Goal: Task Accomplishment & Management: Use online tool/utility

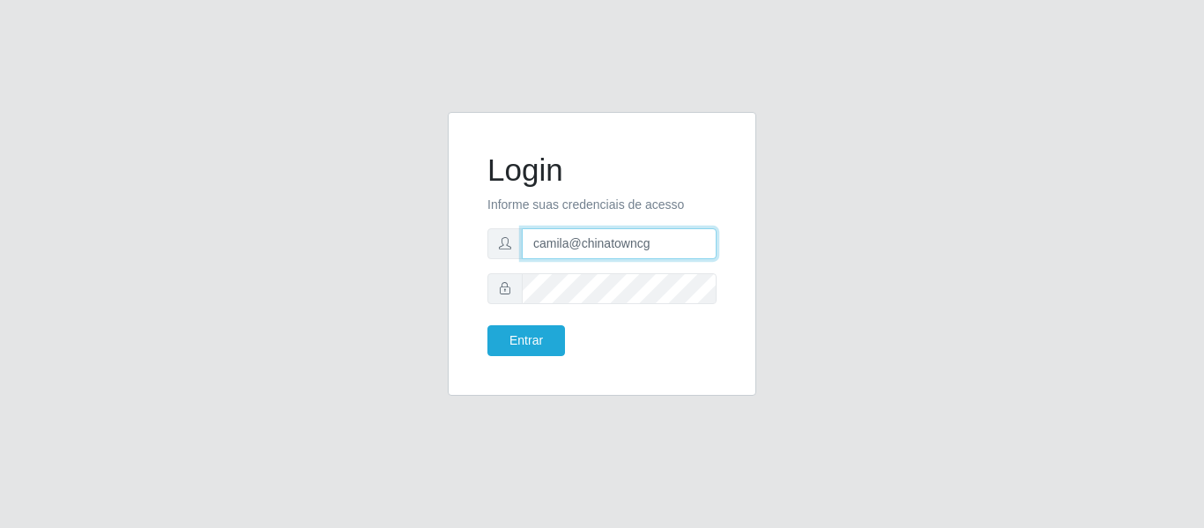
click at [672, 248] on input "camila@chinatowncg" at bounding box center [619, 243] width 195 height 31
type input "[EMAIL_ADDRESS][DOMAIN_NAME]"
click at [539, 335] on button "Entrar" at bounding box center [526, 340] width 78 height 31
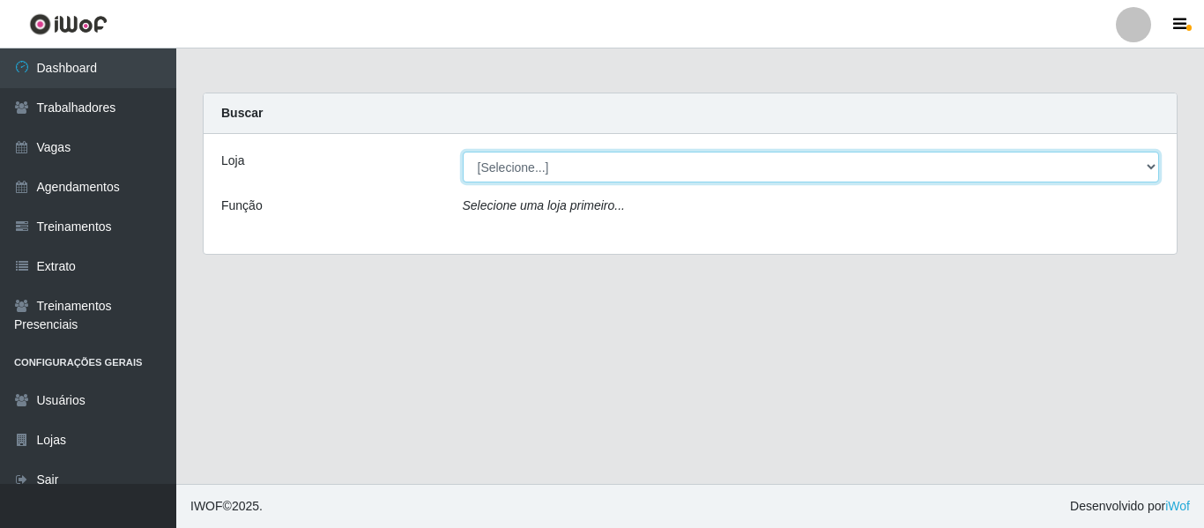
click at [508, 162] on select "[Selecione...] Bemais - Ruy Carneiro Bemais Supermercados - B1 Mangabeira Bemai…" at bounding box center [811, 167] width 697 height 31
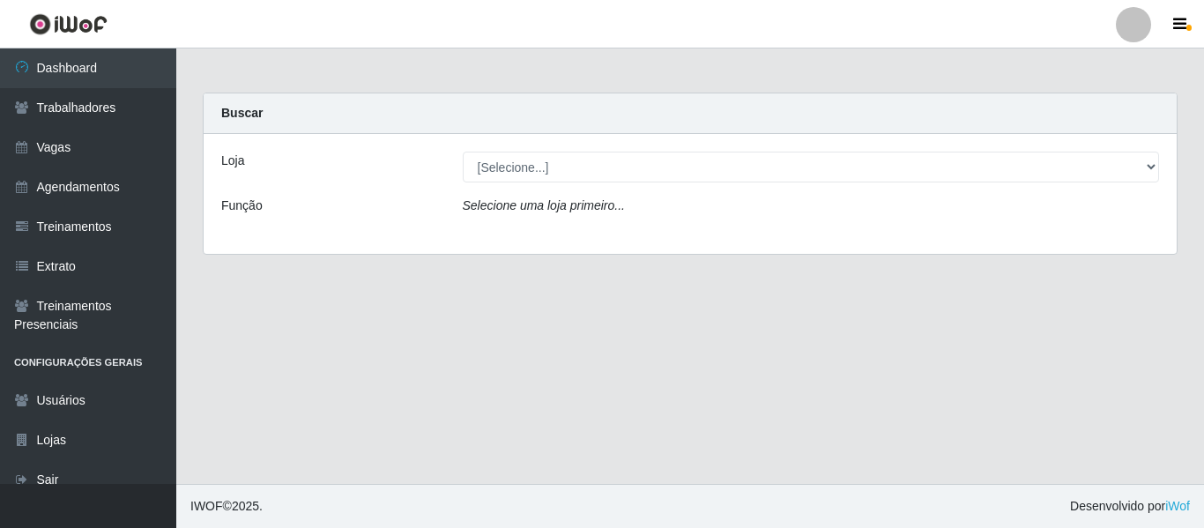
click at [380, 287] on main "Carregando... Buscar Loja [Selecione...] Bemais - Ruy Carneiro Bemais Supermerc…" at bounding box center [690, 265] width 1028 height 435
click at [1137, 21] on div at bounding box center [1133, 24] width 35 height 35
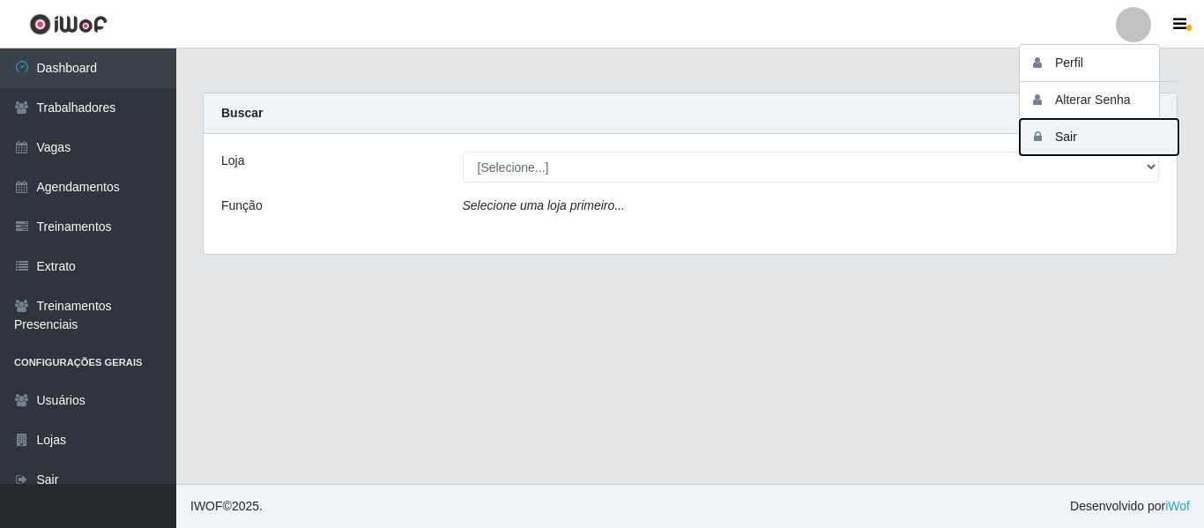
click at [1088, 130] on button "Sair" at bounding box center [1099, 137] width 159 height 36
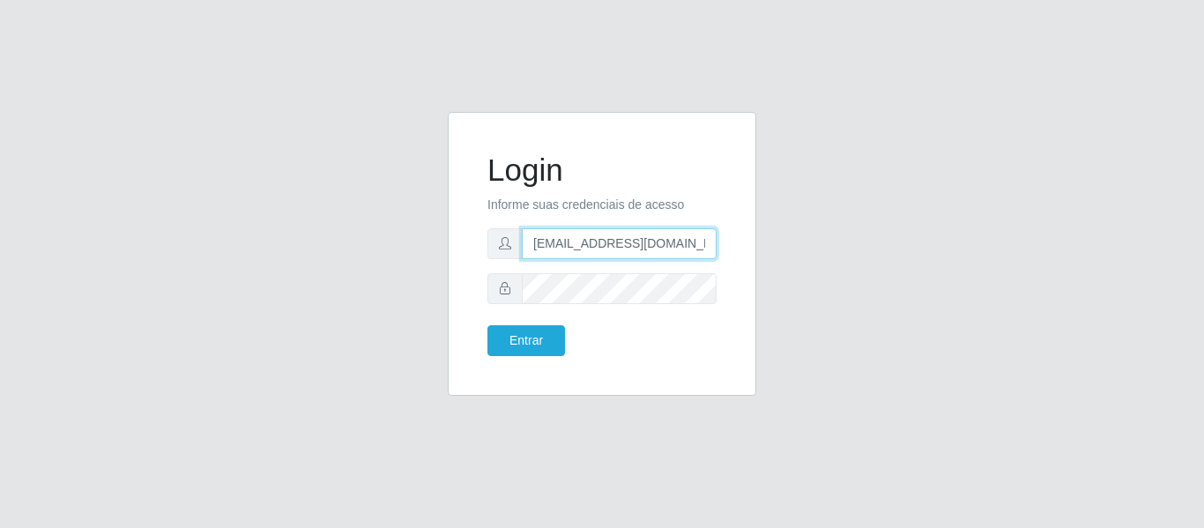
drag, startPoint x: 682, startPoint y: 246, endPoint x: 497, endPoint y: 251, distance: 185.2
click at [497, 251] on div "[EMAIL_ADDRESS][DOMAIN_NAME]" at bounding box center [601, 243] width 229 height 31
paste input "renata@b7"
type input "renata@b7"
drag, startPoint x: 635, startPoint y: 78, endPoint x: 645, endPoint y: 151, distance: 72.9
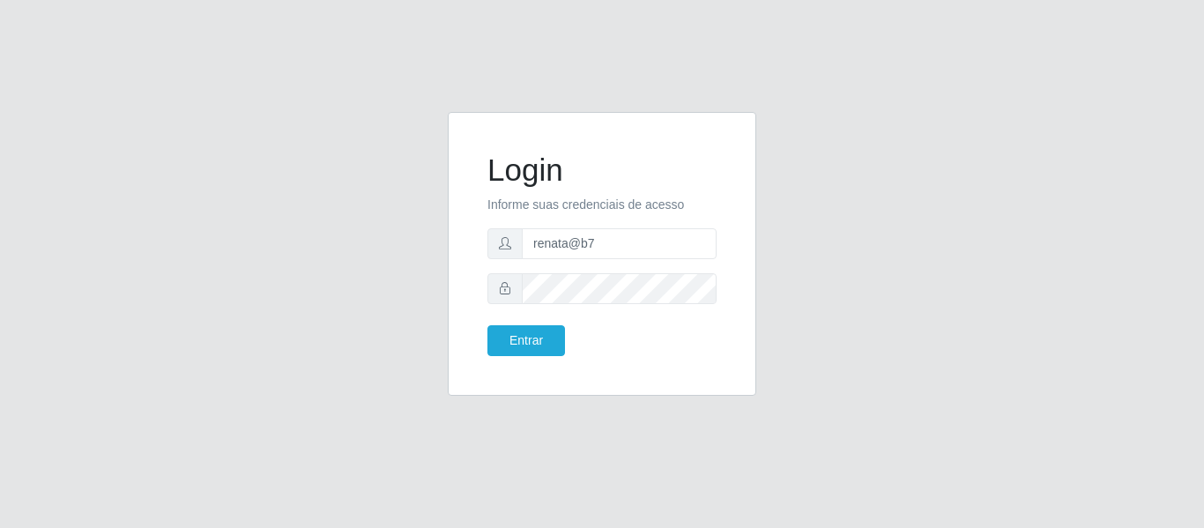
click at [636, 78] on div "Login Informe suas credenciais de acesso renata@b7 Entrar" at bounding box center [602, 264] width 1204 height 528
click at [488, 278] on div at bounding box center [601, 288] width 229 height 31
click at [377, 238] on div "Login Informe suas credenciais de acesso renata@b7 Entrar" at bounding box center [602, 264] width 1005 height 305
click at [559, 360] on div "Login Informe suas credenciais de acesso renata@b7 Entrar" at bounding box center [602, 254] width 264 height 240
click at [545, 331] on button "Entrar" at bounding box center [526, 340] width 78 height 31
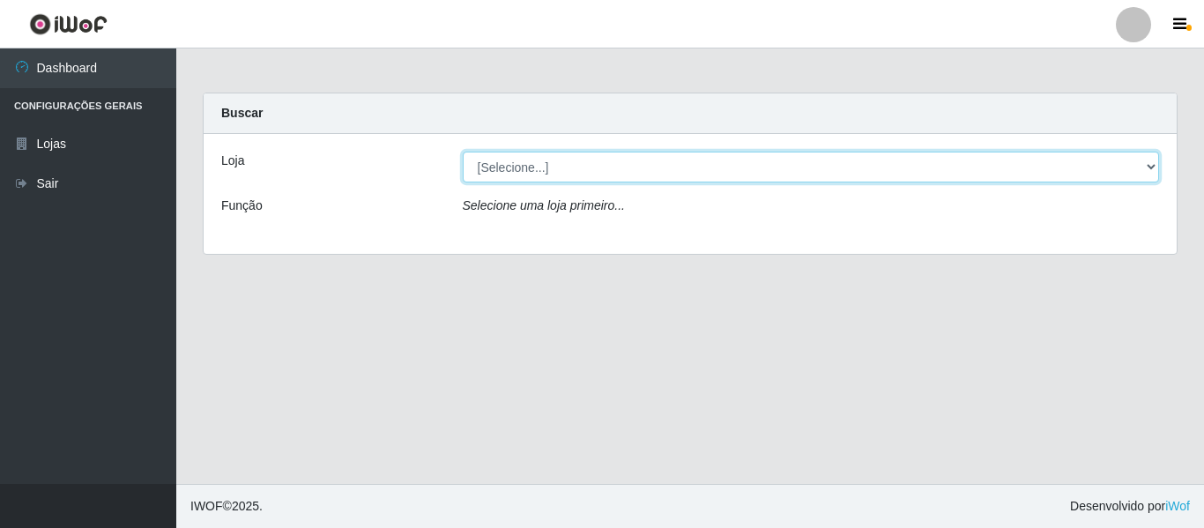
drag, startPoint x: 551, startPoint y: 162, endPoint x: 551, endPoint y: 177, distance: 15.0
click at [551, 162] on select "[Selecione...] Bemais Supermercados - B7 Oitizeiro" at bounding box center [811, 167] width 697 height 31
select select "411"
click at [463, 152] on select "[Selecione...] Bemais Supermercados - B7 Oitizeiro" at bounding box center [811, 167] width 697 height 31
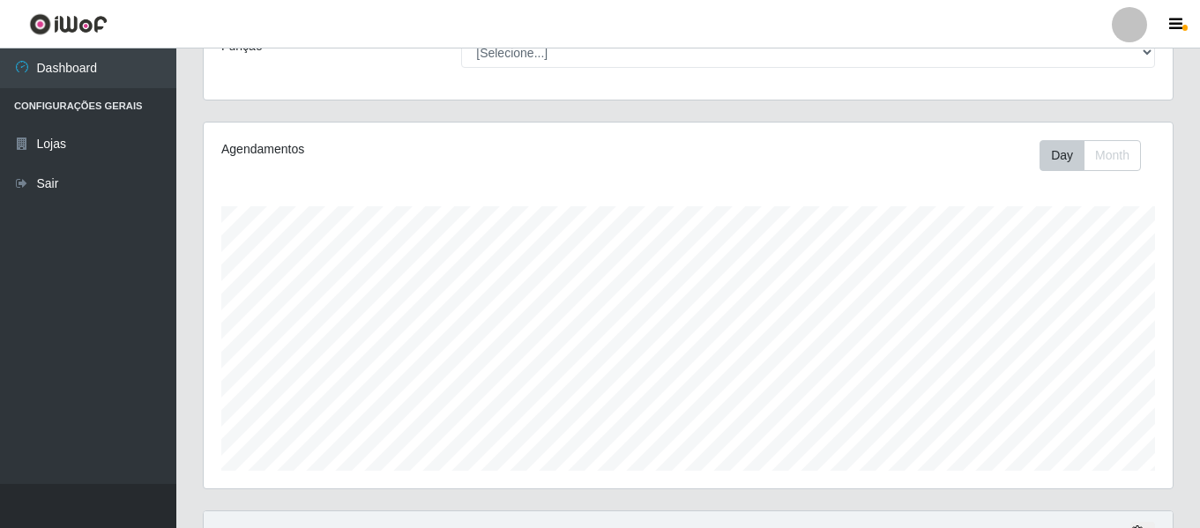
scroll to position [329, 0]
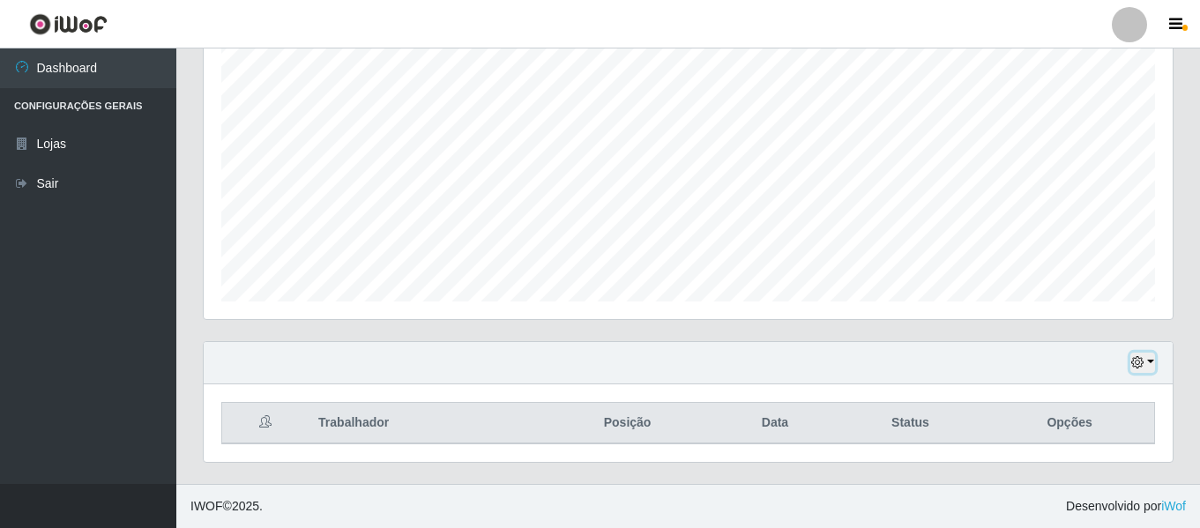
click at [1141, 356] on button "button" at bounding box center [1142, 363] width 25 height 20
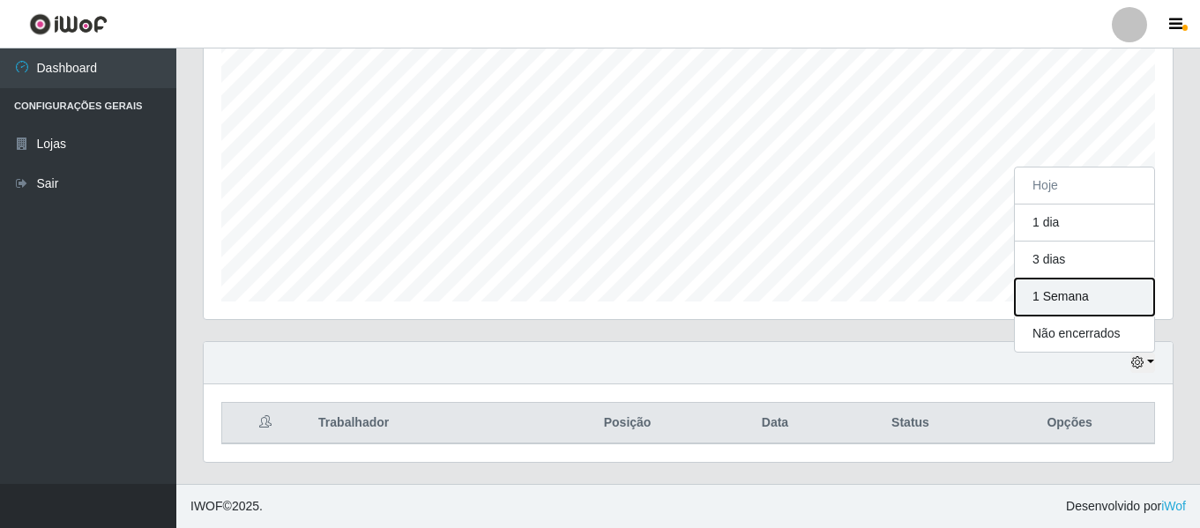
click at [1090, 307] on button "1 Semana" at bounding box center [1083, 297] width 139 height 37
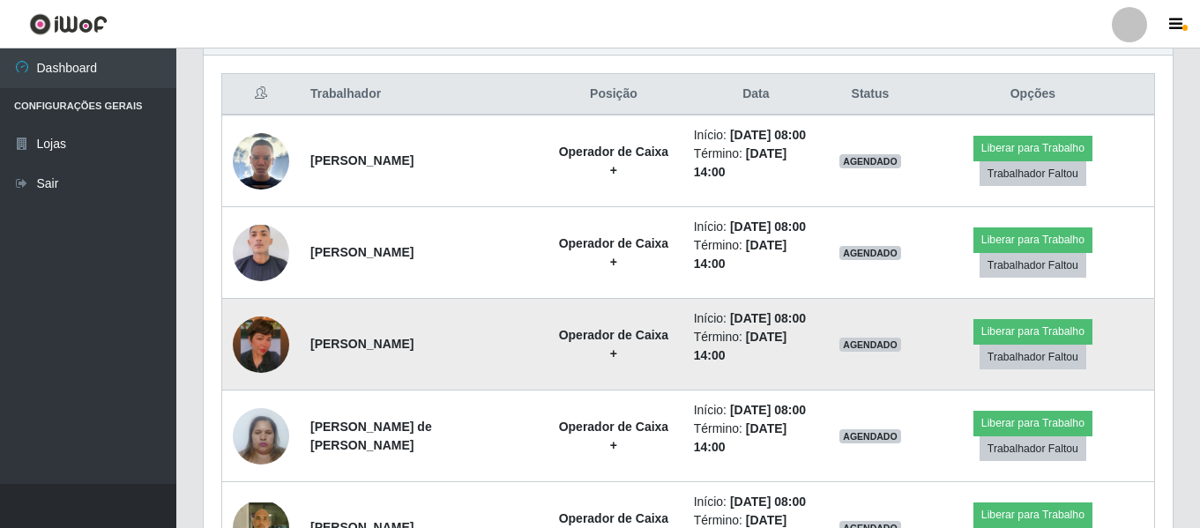
scroll to position [611, 0]
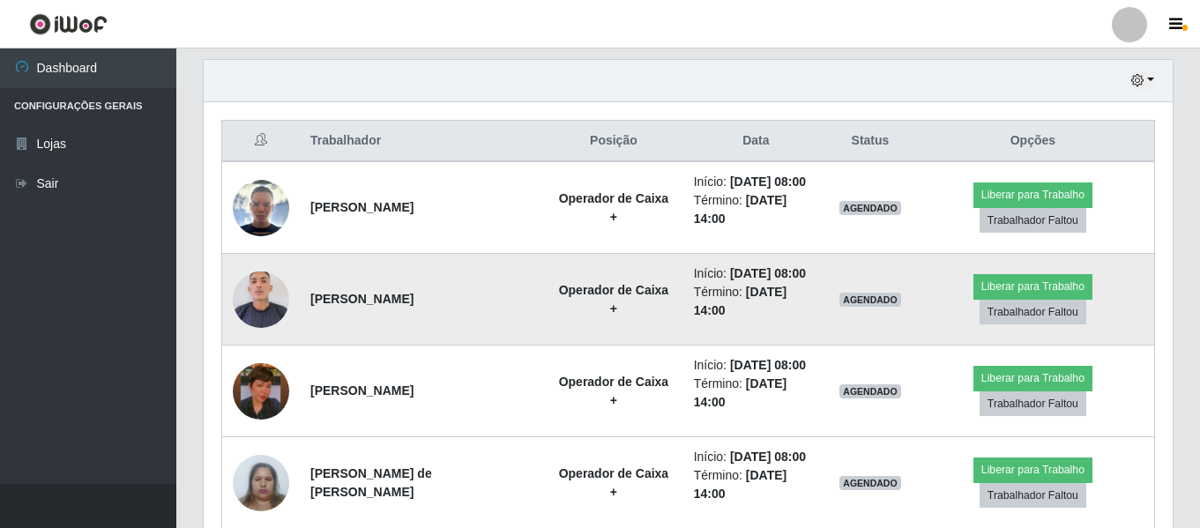
click at [259, 290] on img at bounding box center [261, 299] width 56 height 66
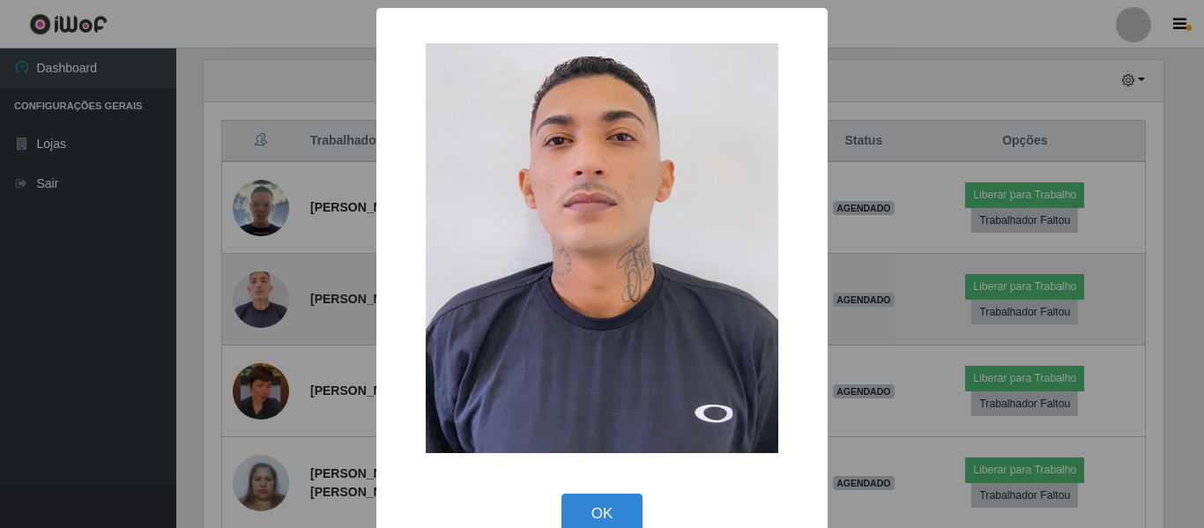
click at [259, 290] on div "× OK Cancel" at bounding box center [602, 264] width 1204 height 528
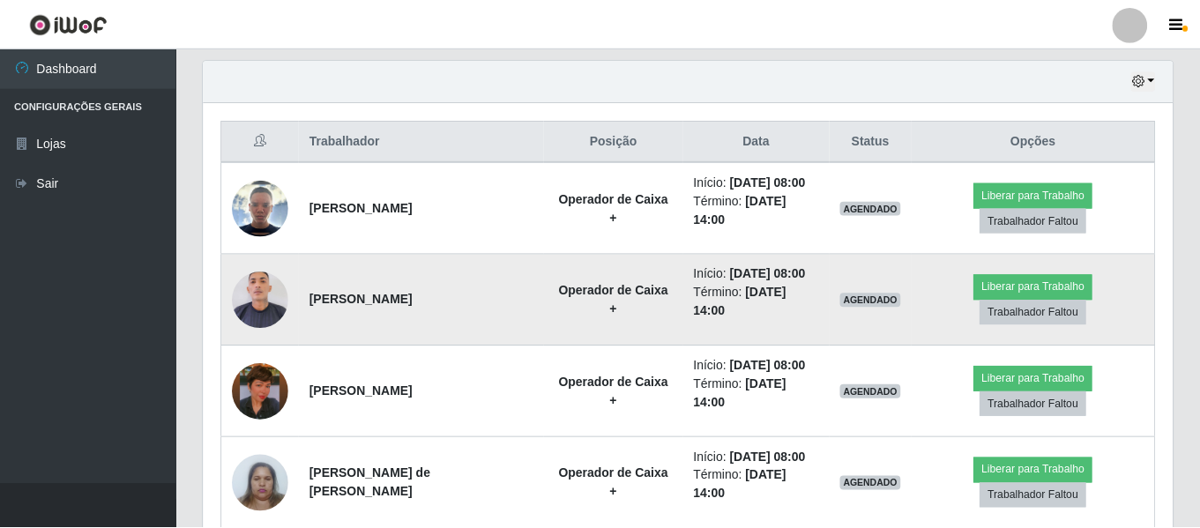
scroll to position [366, 969]
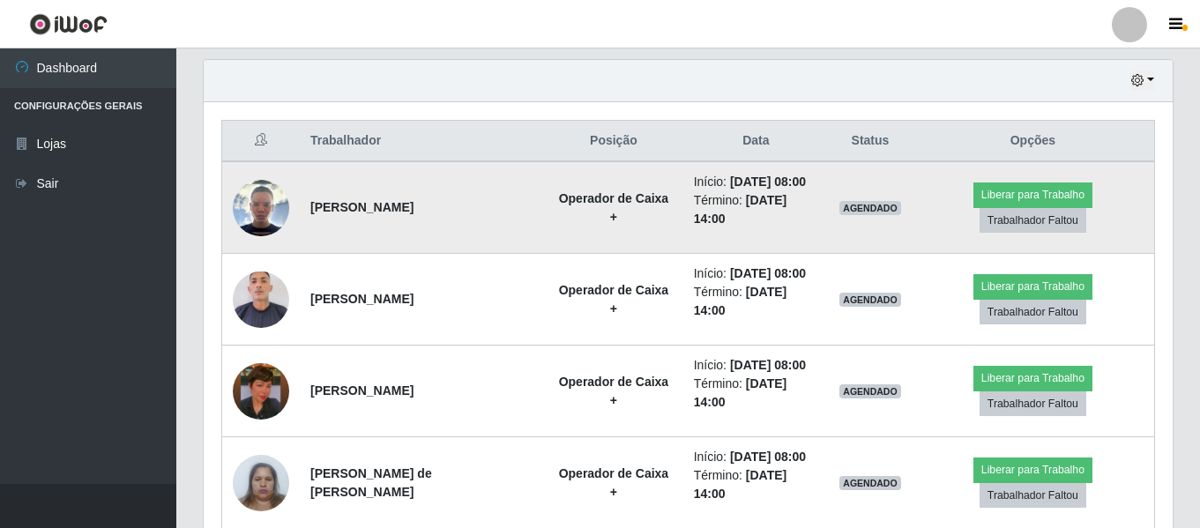
click at [263, 204] on img at bounding box center [261, 208] width 56 height 56
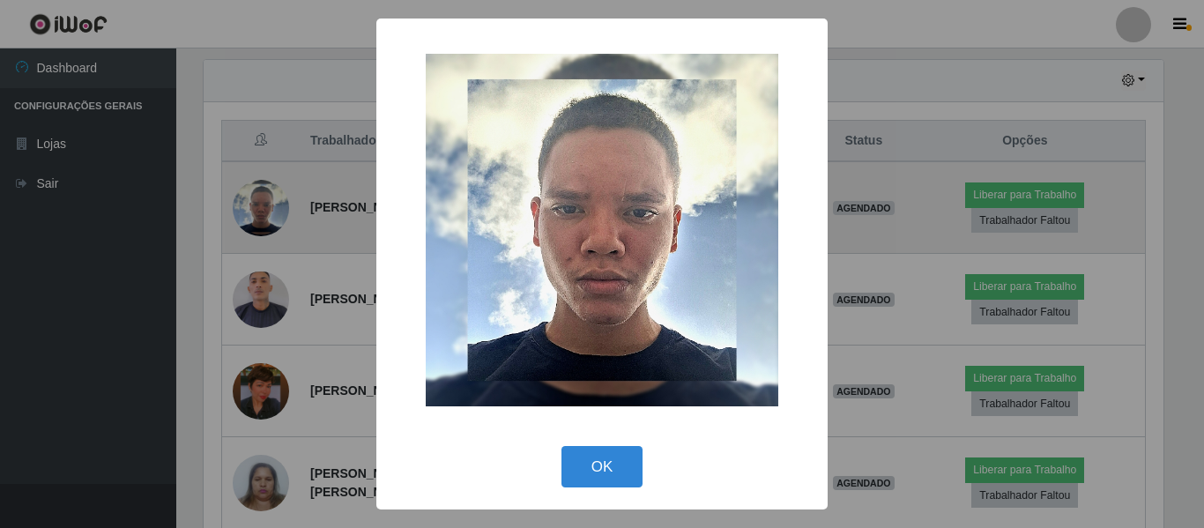
click at [263, 204] on div "× OK Cancel" at bounding box center [602, 264] width 1204 height 528
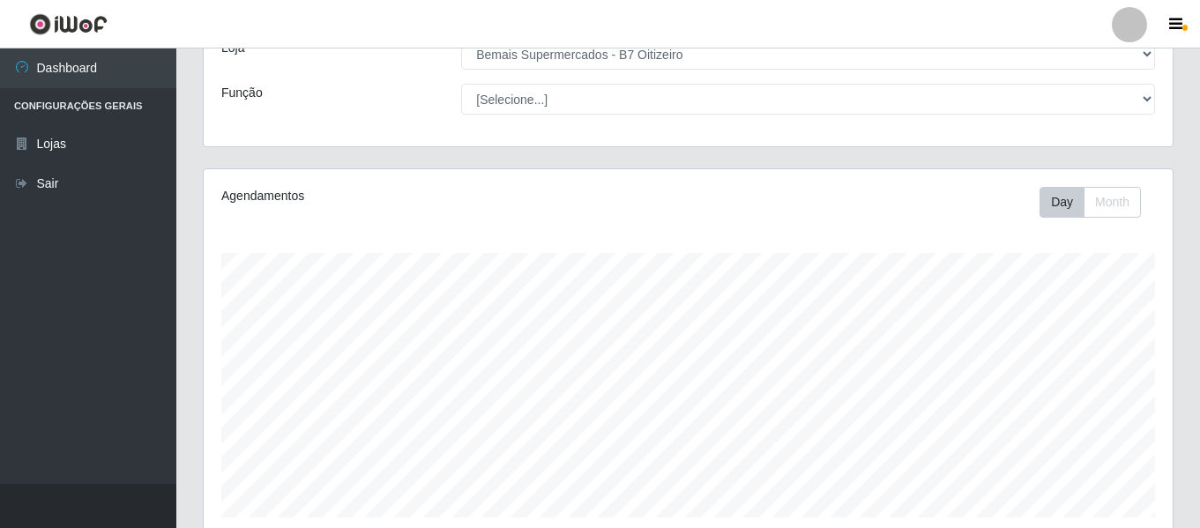
scroll to position [82, 0]
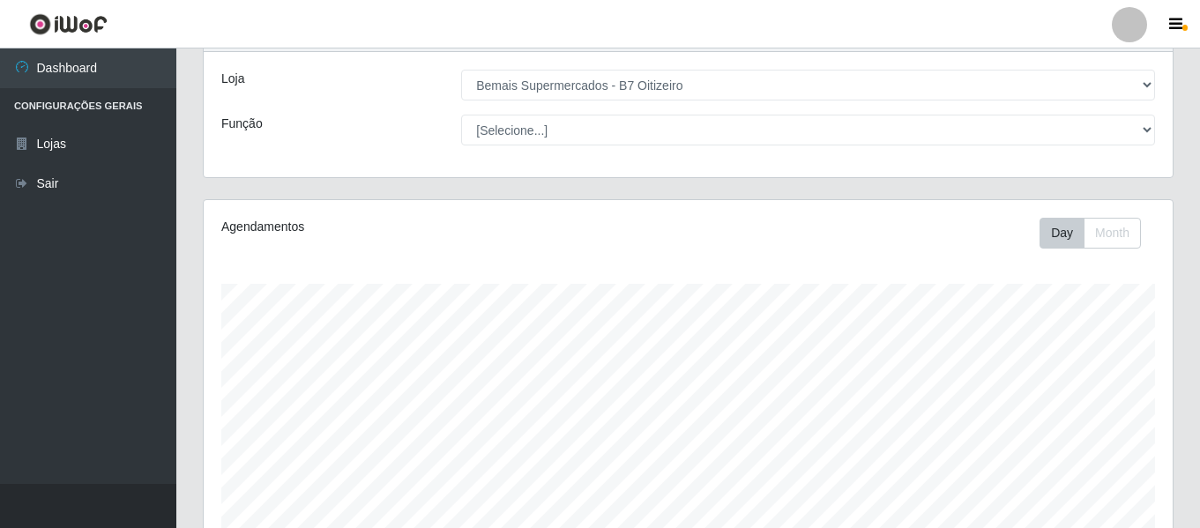
click at [1134, 26] on div at bounding box center [1128, 24] width 35 height 35
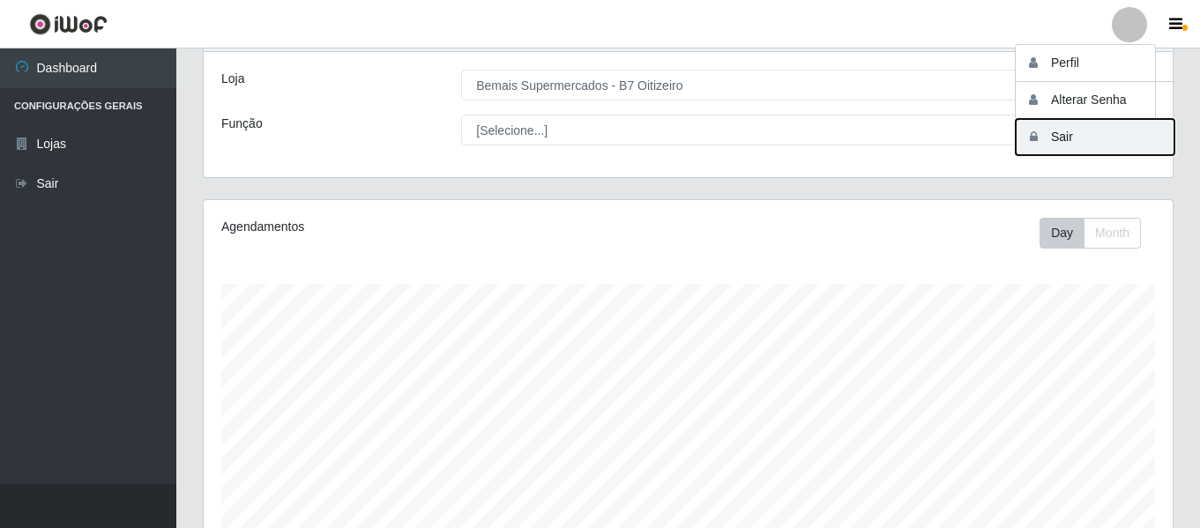
click at [1051, 133] on button "Sair" at bounding box center [1094, 137] width 159 height 36
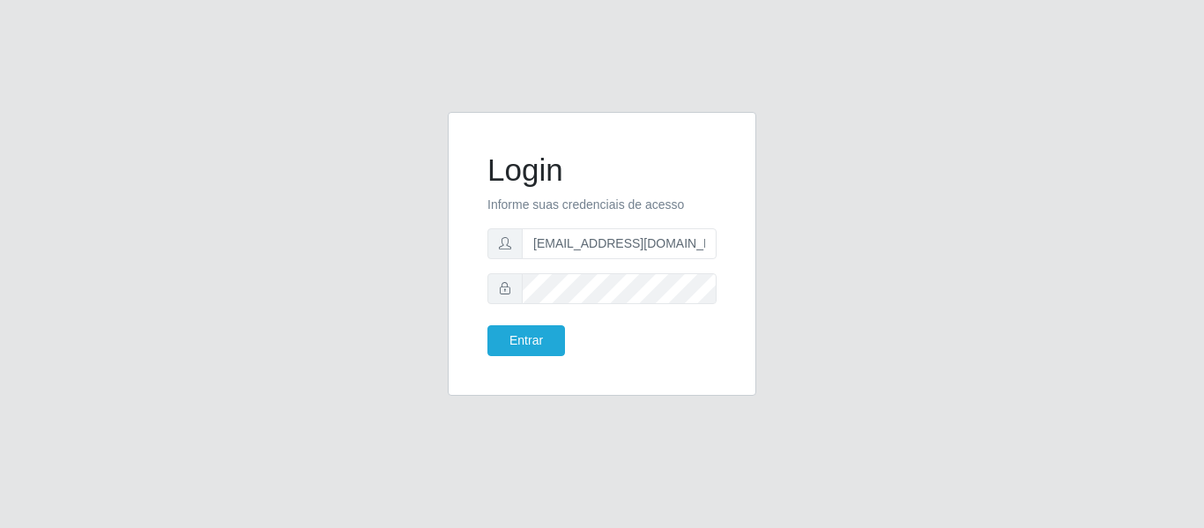
click at [376, 228] on div "Login Informe suas credenciais de acesso [EMAIL_ADDRESS][DOMAIN_NAME] Entrar" at bounding box center [602, 264] width 1005 height 305
